Goal: Information Seeking & Learning: Learn about a topic

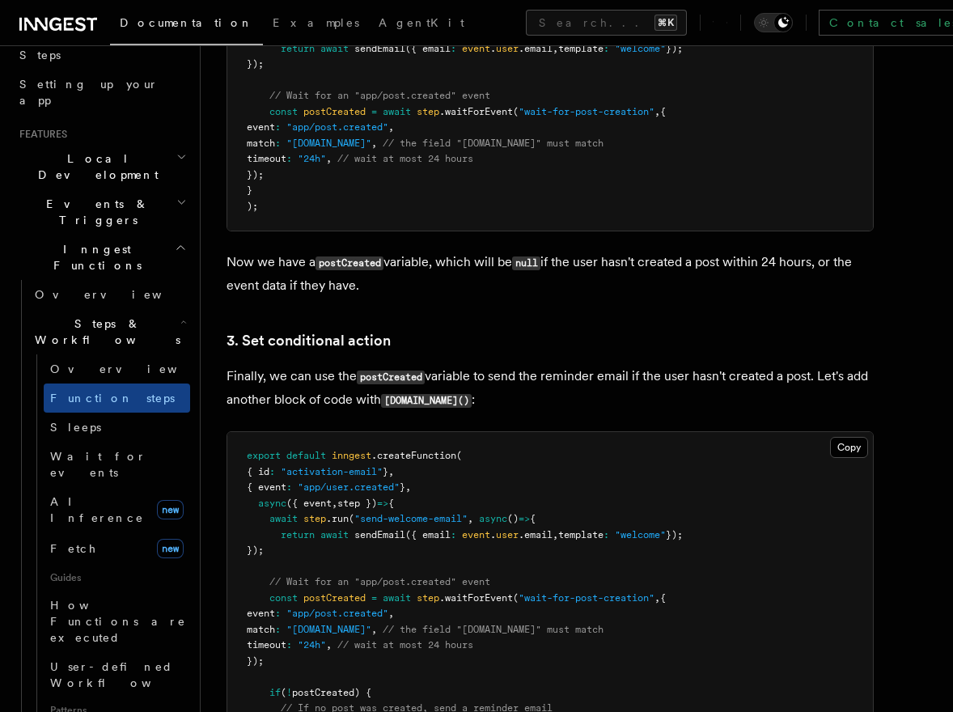
scroll to position [1869, 0]
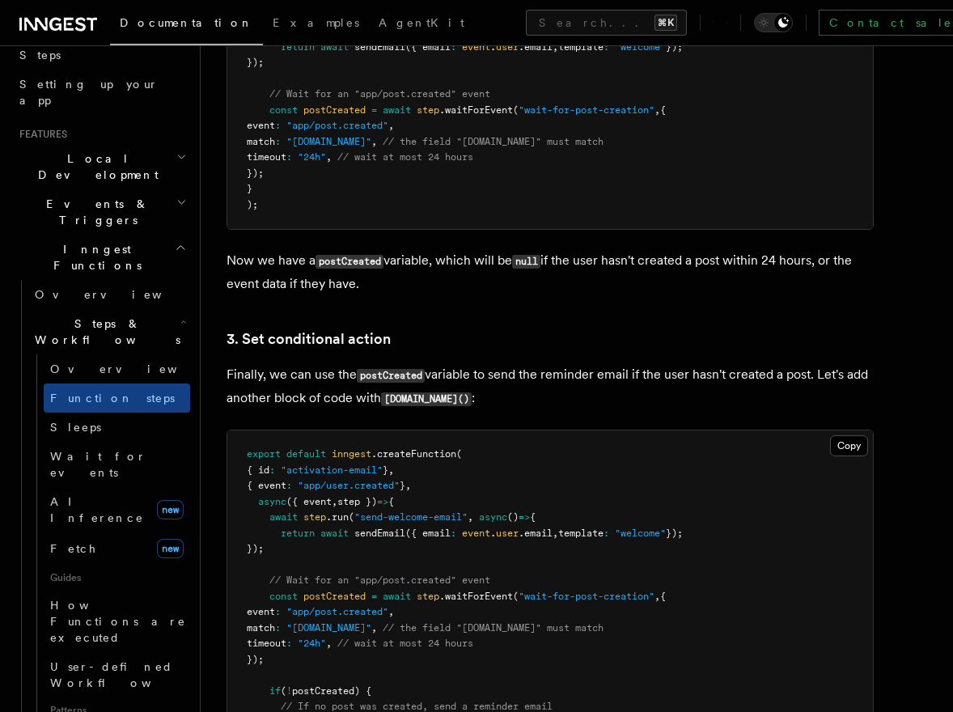
click at [176, 196] on icon "button" at bounding box center [181, 202] width 11 height 13
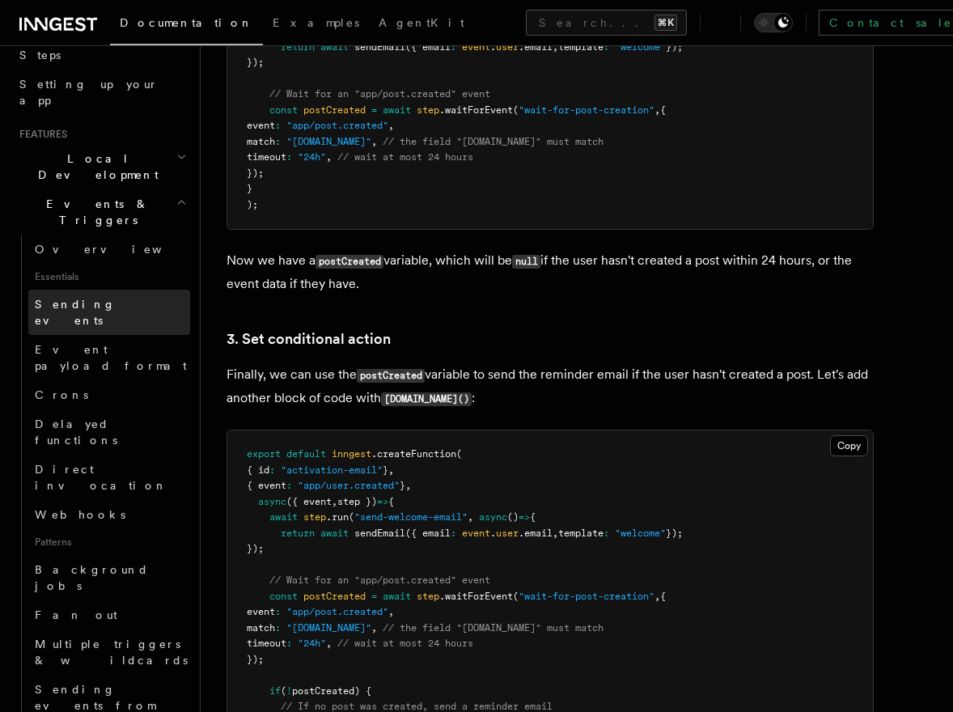
click at [110, 298] on span "Sending events" at bounding box center [75, 312] width 81 height 29
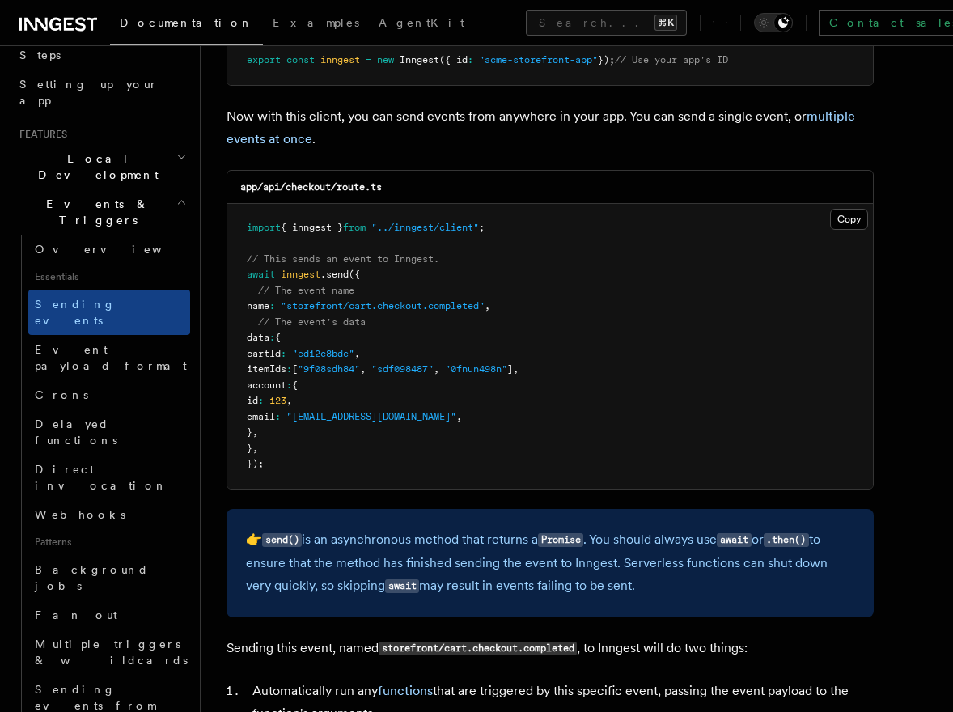
scroll to position [362, 0]
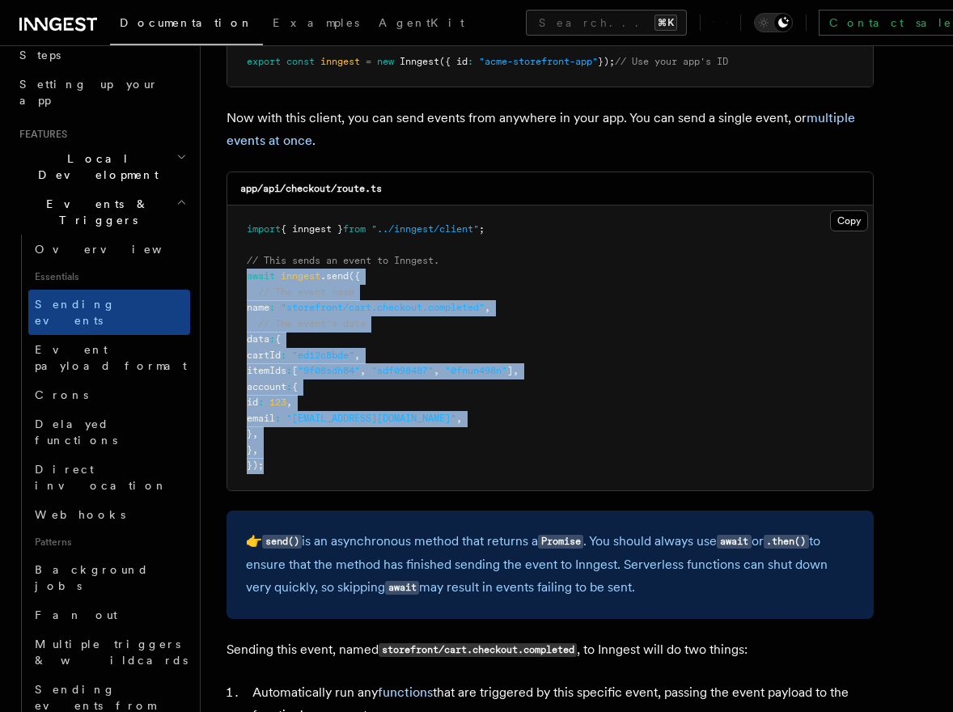
drag, startPoint x: 248, startPoint y: 278, endPoint x: 311, endPoint y: 472, distance: 203.6
click at [311, 472] on pre "import { inngest } from "../inngest/client" ; // This sends an event to Inngest…" at bounding box center [549, 347] width 645 height 285
copy code "await inngest .send ({ // The event name name : "storefront/cart.checkout.compl…"
click at [106, 343] on span "Event payload format" at bounding box center [111, 357] width 152 height 29
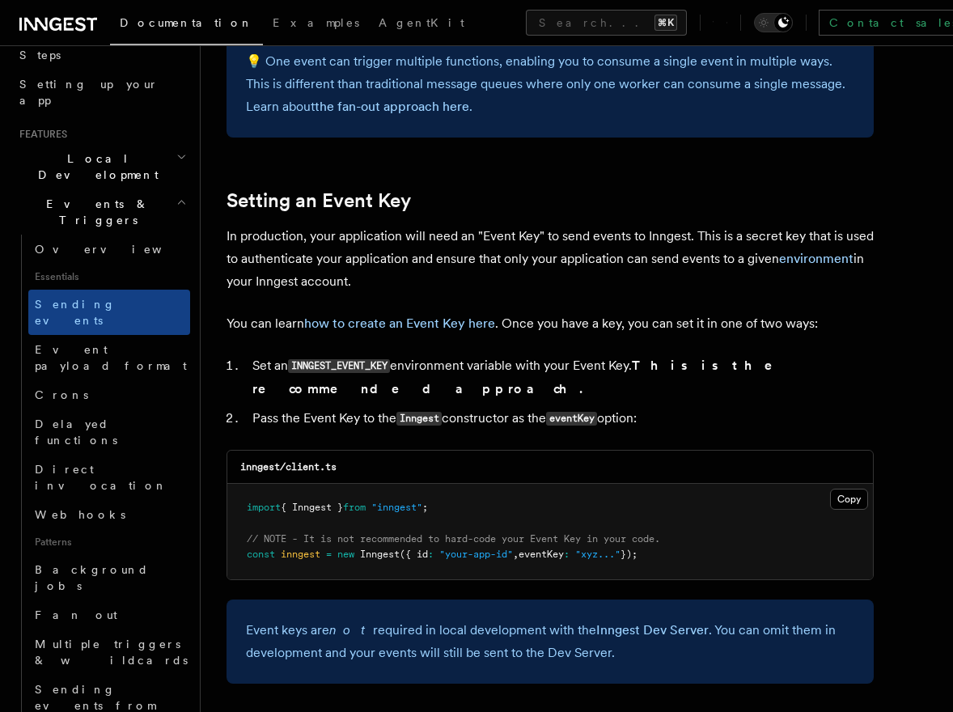
scroll to position [362, 0]
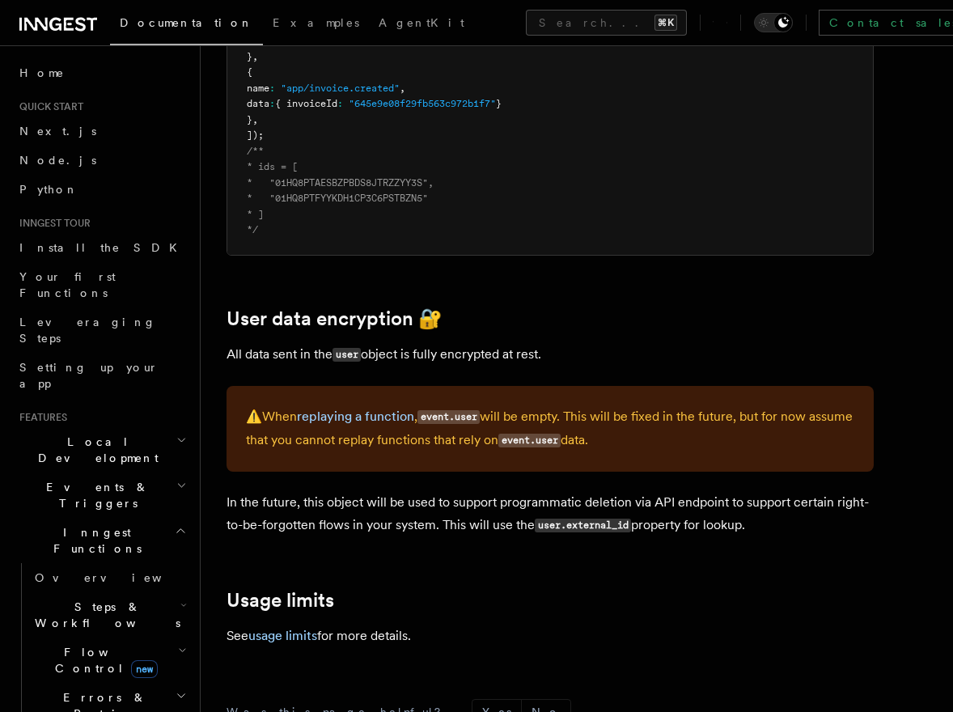
scroll to position [2595, 0]
